Goal: Information Seeking & Learning: Learn about a topic

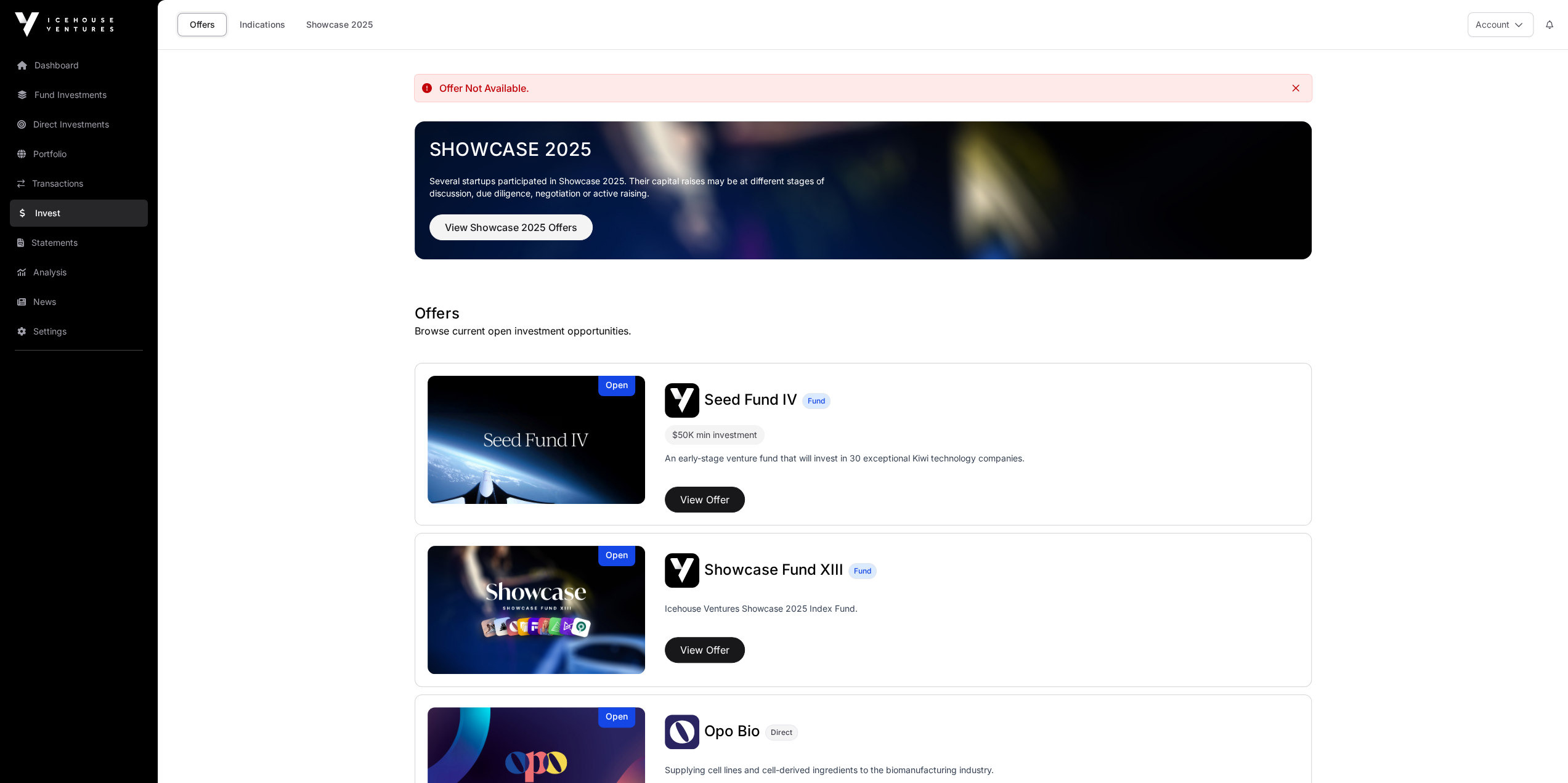
click at [60, 156] on link "Portfolio" at bounding box center [79, 154] width 138 height 27
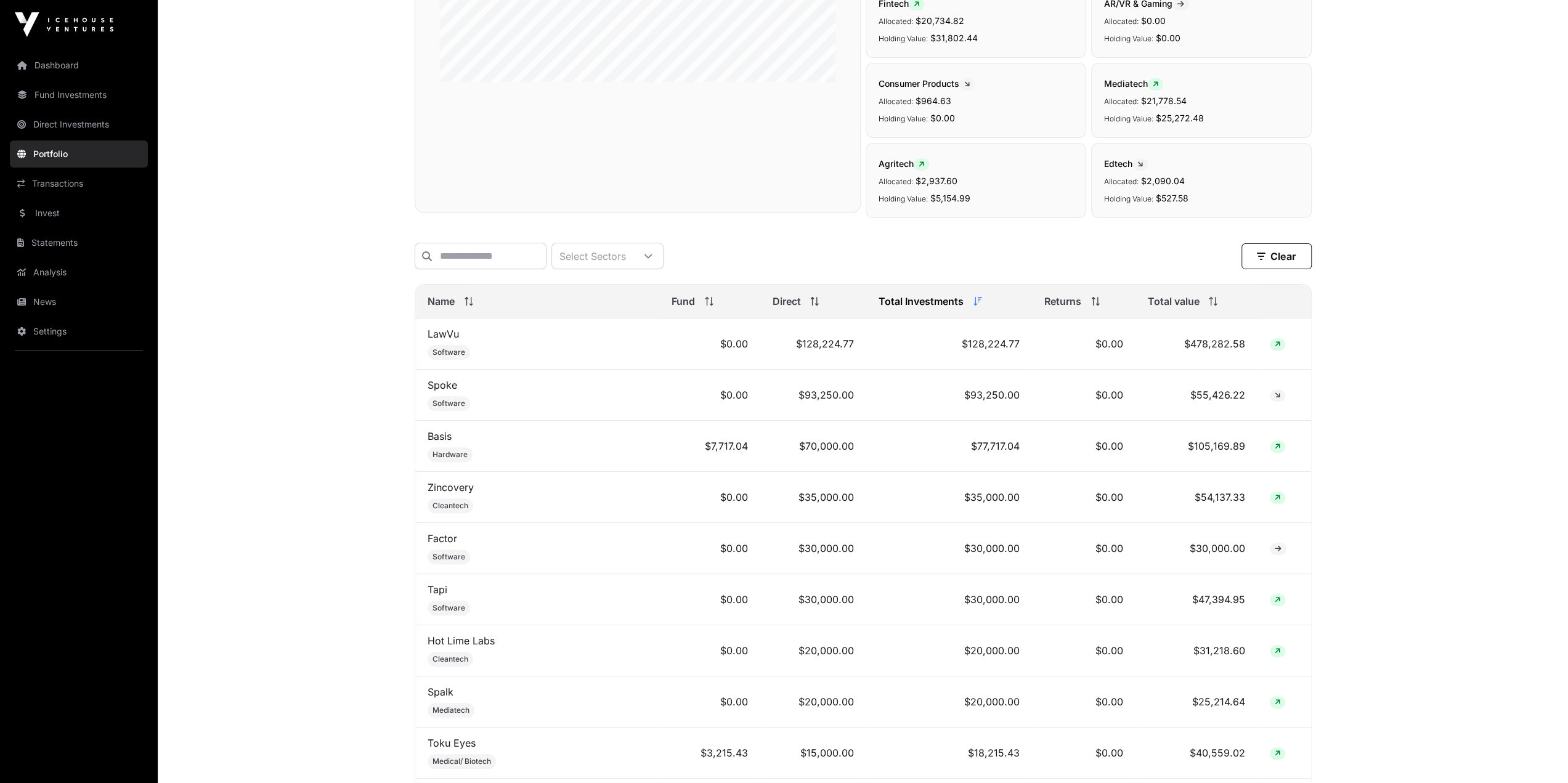
scroll to position [308, 0]
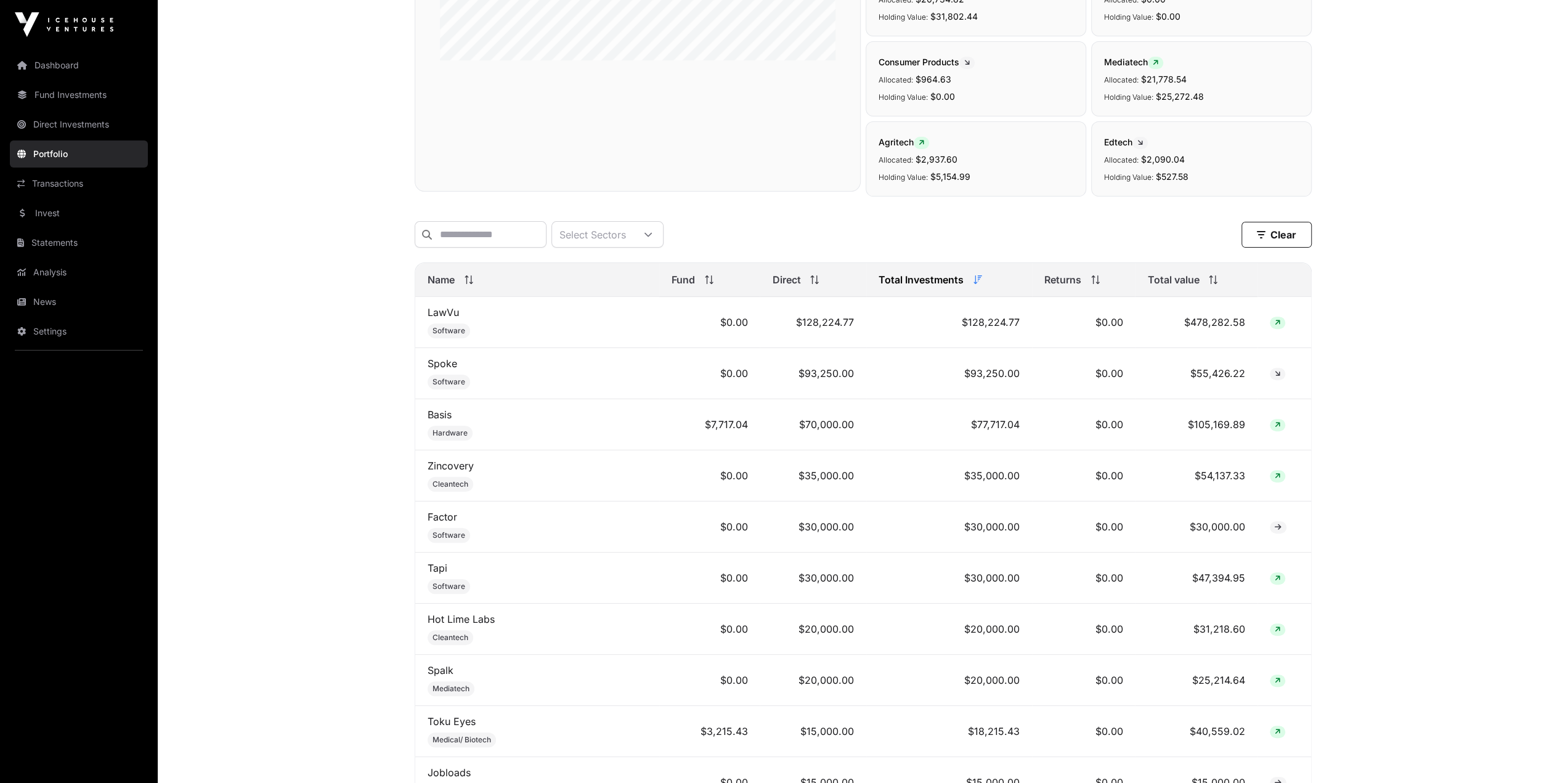
click at [445, 517] on link "Factor" at bounding box center [442, 517] width 29 height 12
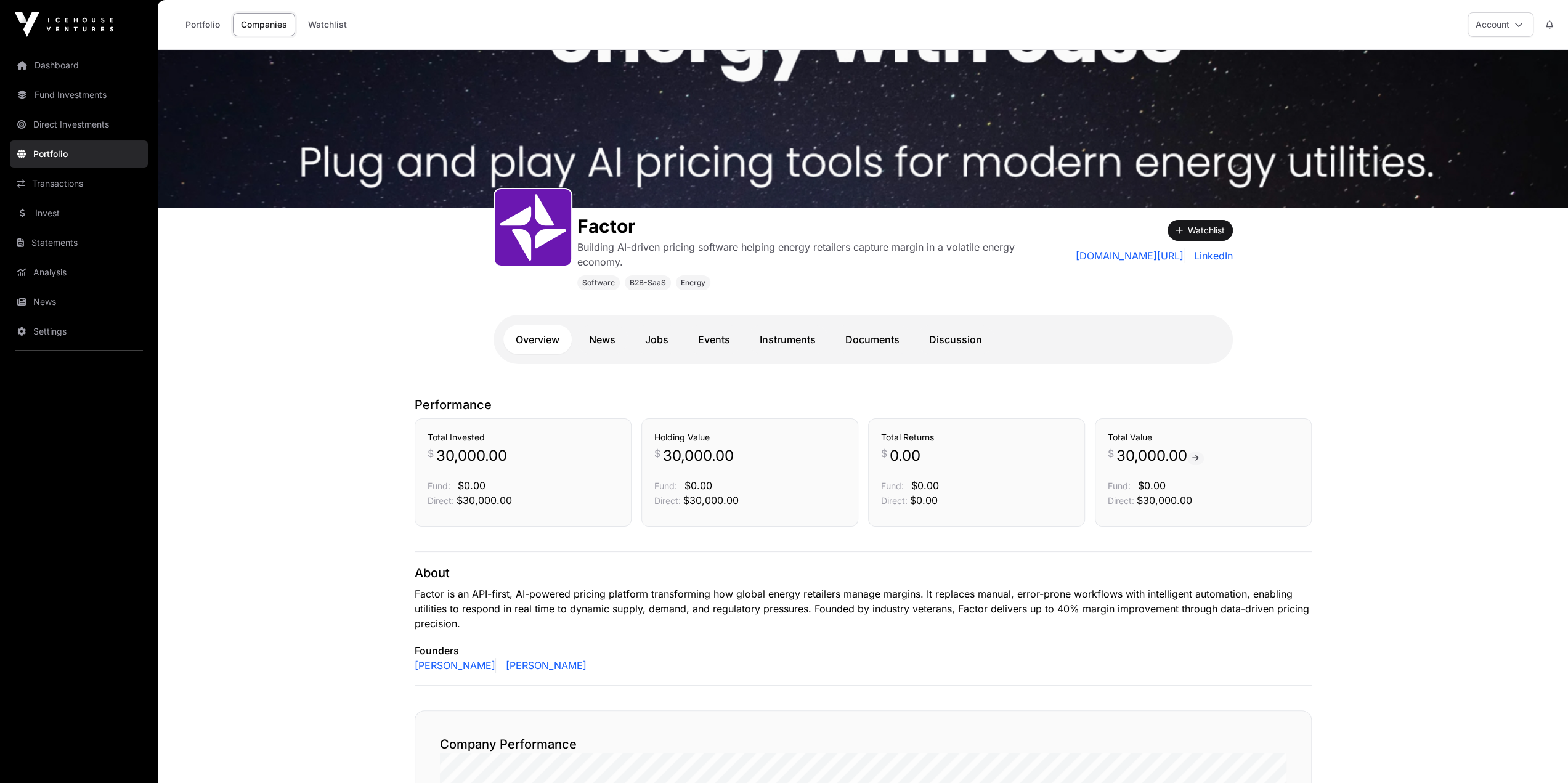
click at [1141, 259] on link "[DOMAIN_NAME][URL]" at bounding box center [1130, 255] width 108 height 15
click at [56, 211] on link "Invest" at bounding box center [79, 213] width 138 height 27
